Goal: Communication & Community: Connect with others

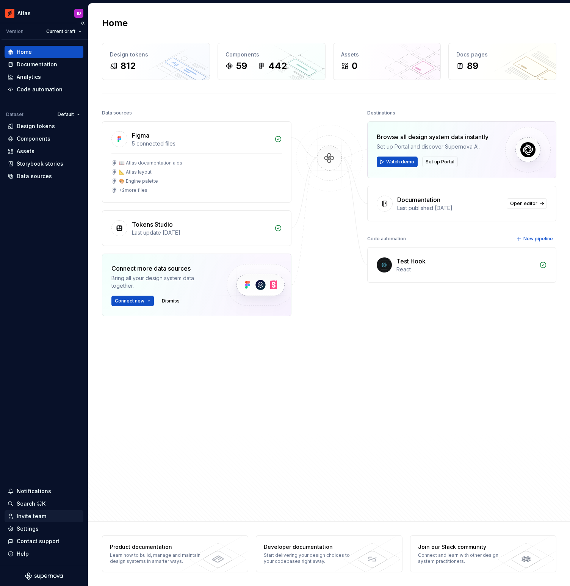
click at [29, 514] on div "Invite team" at bounding box center [32, 516] width 30 height 8
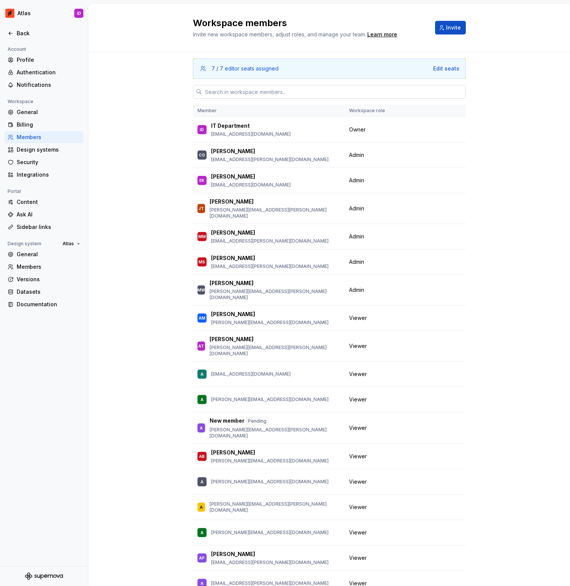
click at [252, 90] on input "text" at bounding box center [334, 92] width 264 height 14
paste input "[PERSON_NAME][EMAIL_ADDRESS][DOMAIN_NAME]"
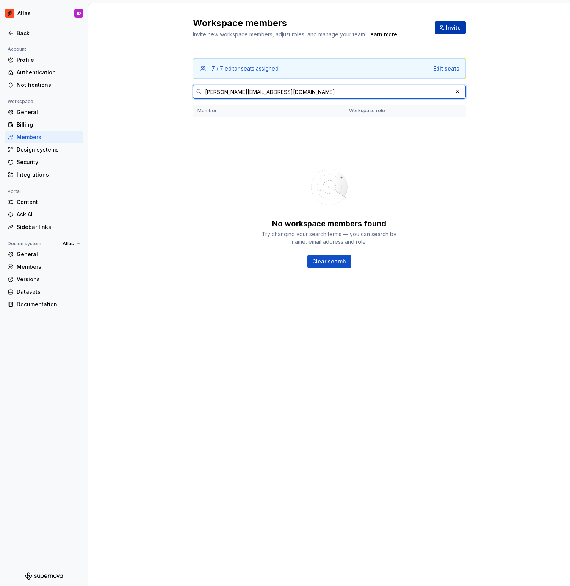
type input "[PERSON_NAME][EMAIL_ADDRESS][DOMAIN_NAME]"
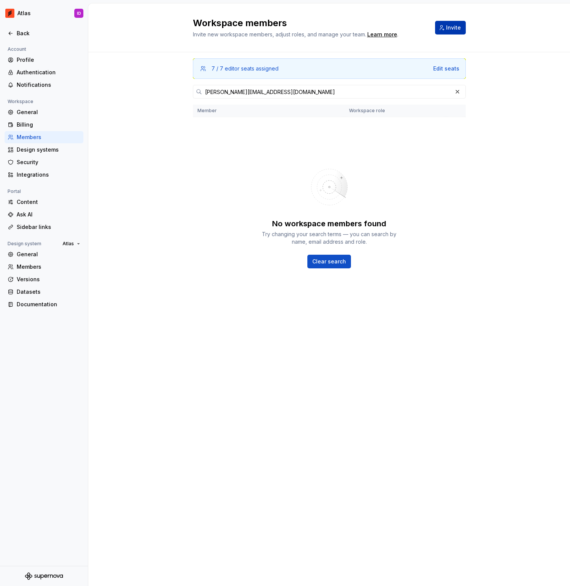
click at [459, 32] on button "Invite" at bounding box center [450, 28] width 31 height 14
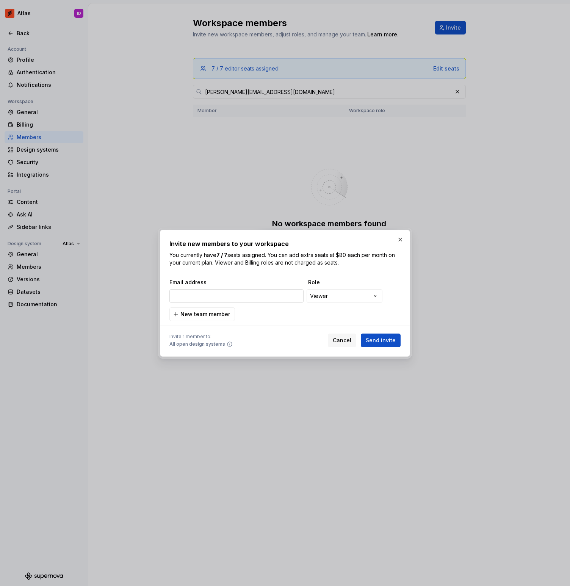
click at [277, 298] on input "email" at bounding box center [236, 296] width 134 height 14
click at [329, 297] on div "**********" at bounding box center [285, 293] width 570 height 586
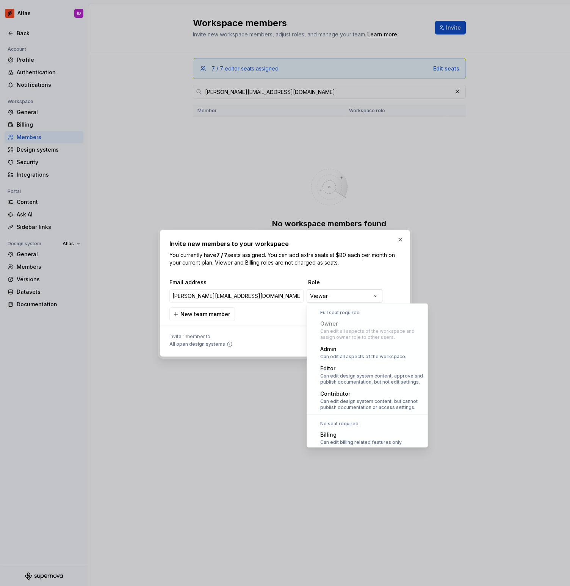
scroll to position [21, 0]
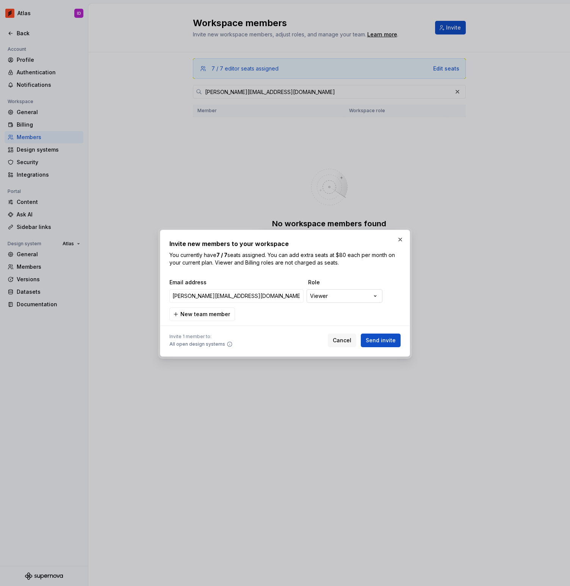
click at [329, 297] on div "**********" at bounding box center [285, 293] width 570 height 586
click at [382, 340] on span "Send invite" at bounding box center [381, 340] width 30 height 8
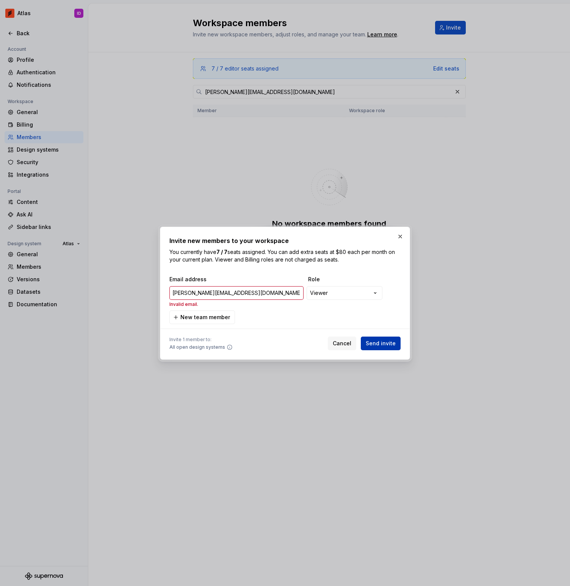
click at [382, 340] on span "Send invite" at bounding box center [381, 344] width 30 height 8
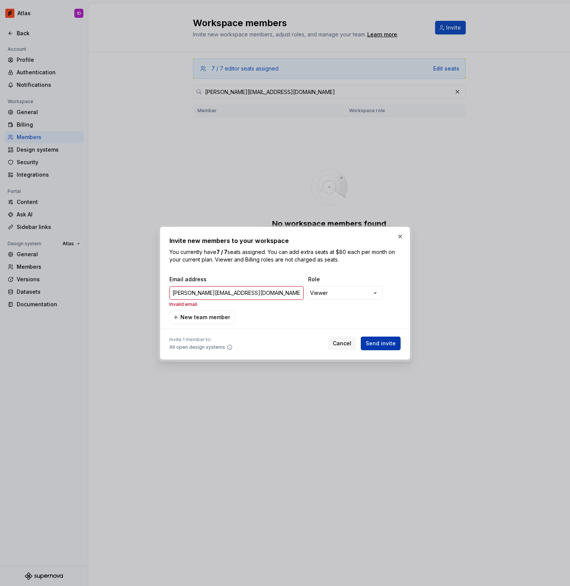
click at [382, 340] on span "Send invite" at bounding box center [381, 344] width 30 height 8
drag, startPoint x: 222, startPoint y: 291, endPoint x: 210, endPoint y: 291, distance: 12.1
click at [210, 291] on input "[PERSON_NAME][EMAIL_ADDRESS][DOMAIN_NAME]" at bounding box center [236, 293] width 134 height 14
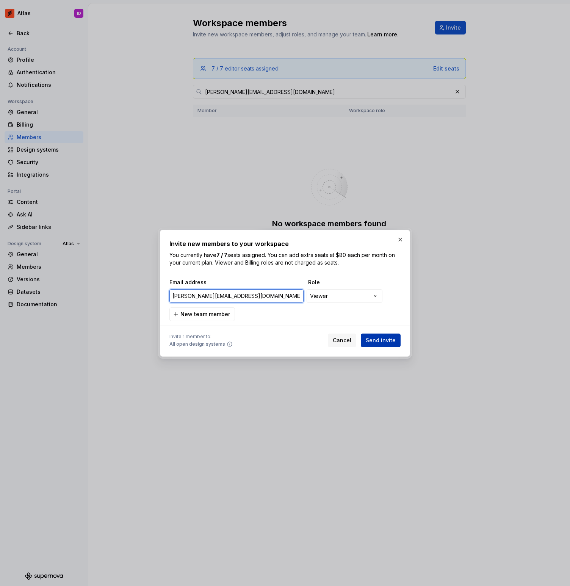
type input "[PERSON_NAME][EMAIL_ADDRESS][DOMAIN_NAME]"
click at [378, 343] on span "Send invite" at bounding box center [381, 340] width 30 height 8
